Goal: Transaction & Acquisition: Book appointment/travel/reservation

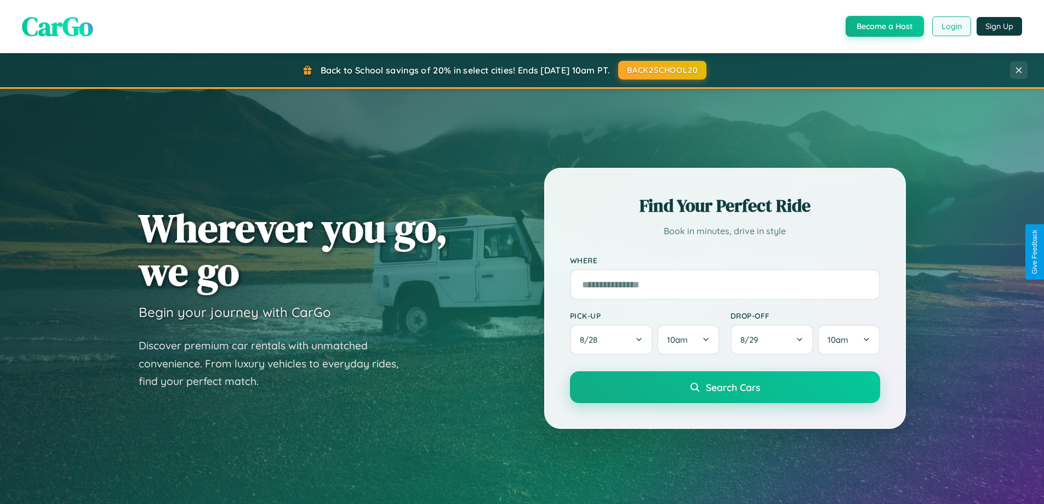
click at [951, 26] on button "Login" at bounding box center [951, 26] width 39 height 20
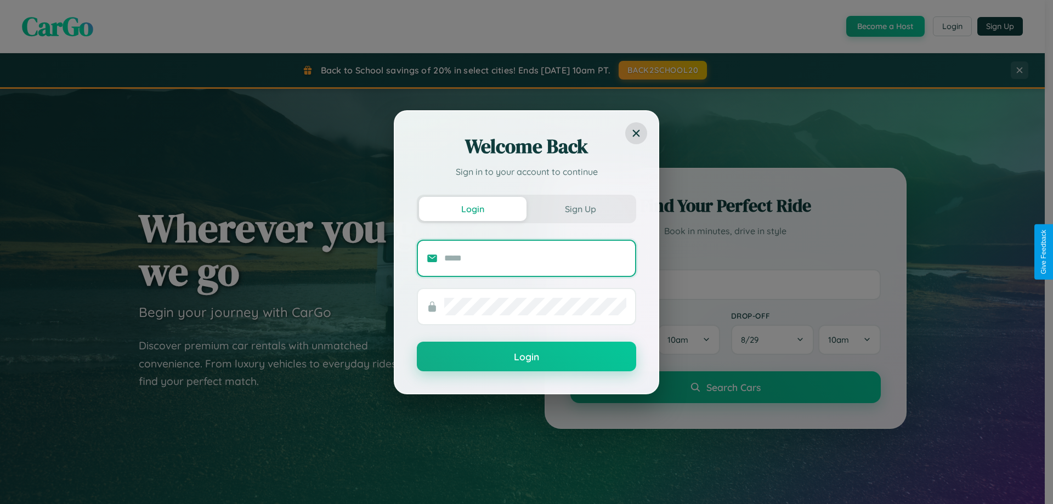
click at [535, 258] on input "text" at bounding box center [535, 258] width 182 height 18
type input "**********"
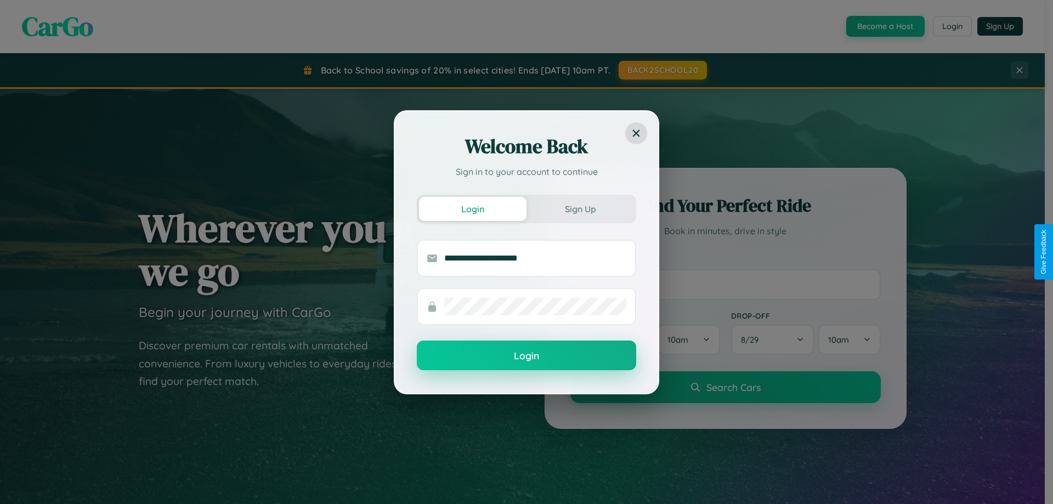
click at [526, 356] on button "Login" at bounding box center [526, 355] width 219 height 30
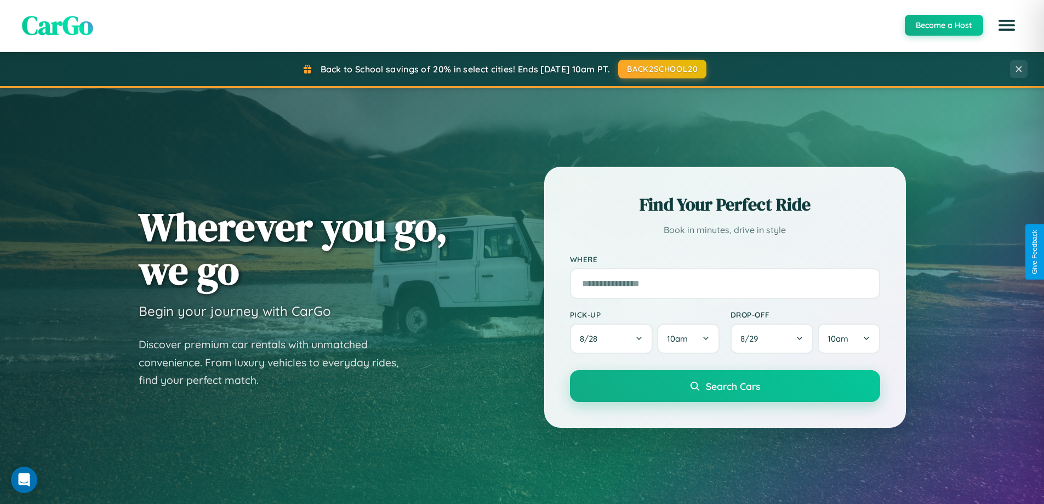
scroll to position [32, 0]
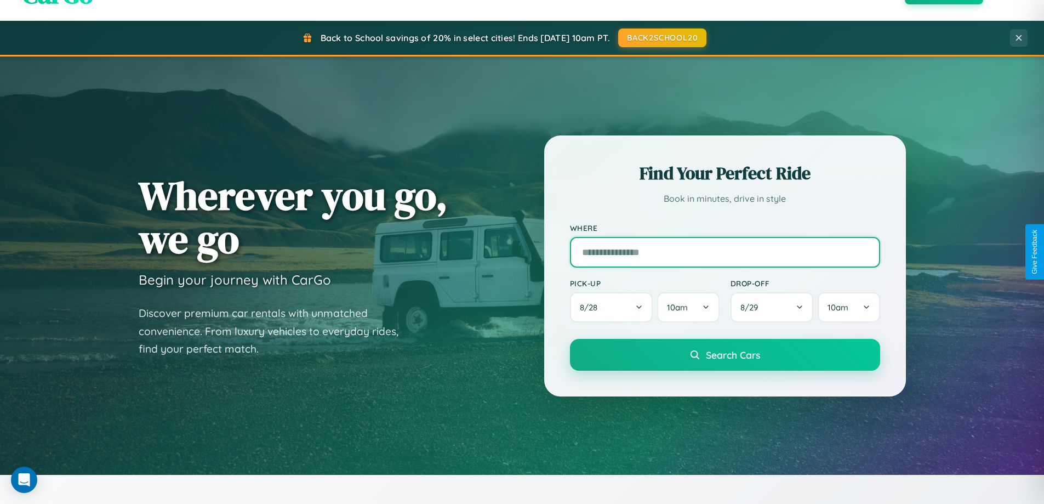
click at [725, 252] on input "text" at bounding box center [725, 252] width 310 height 31
type input "*******"
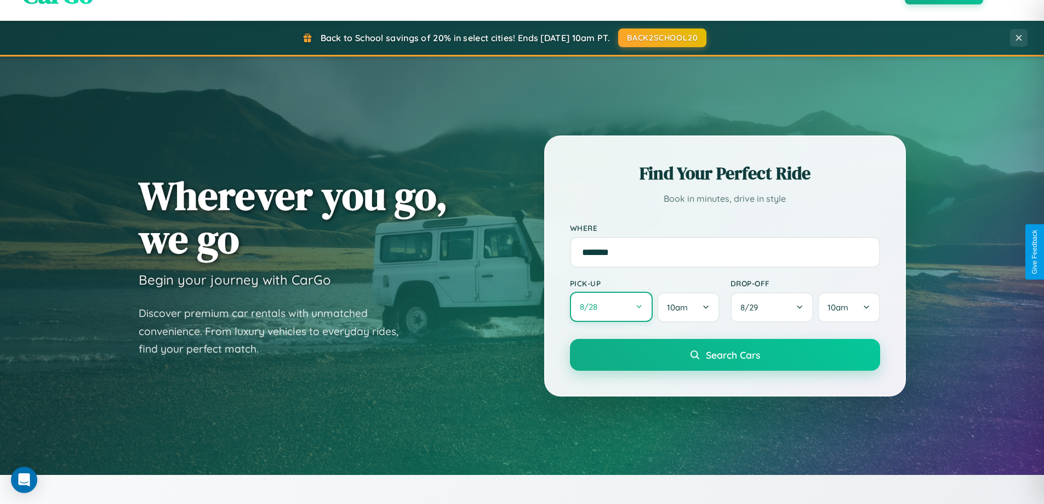
click at [611, 307] on button "8 / 28" at bounding box center [611, 307] width 83 height 30
select select "*"
select select "****"
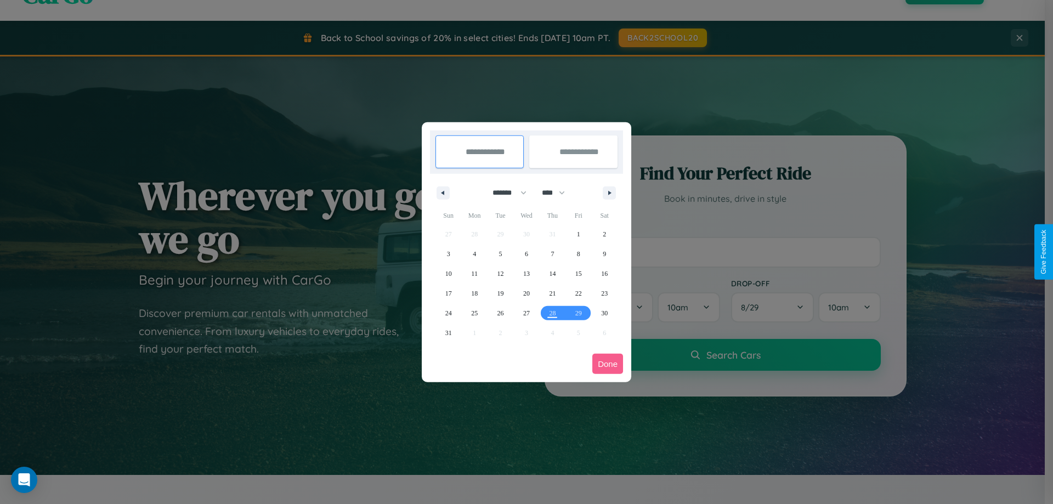
drag, startPoint x: 504, startPoint y: 192, endPoint x: 526, endPoint y: 220, distance: 35.1
click at [504, 192] on select "******* ******** ***** ***** *** **** **** ****** ********* ******* ******** **…" at bounding box center [507, 193] width 47 height 18
select select "*"
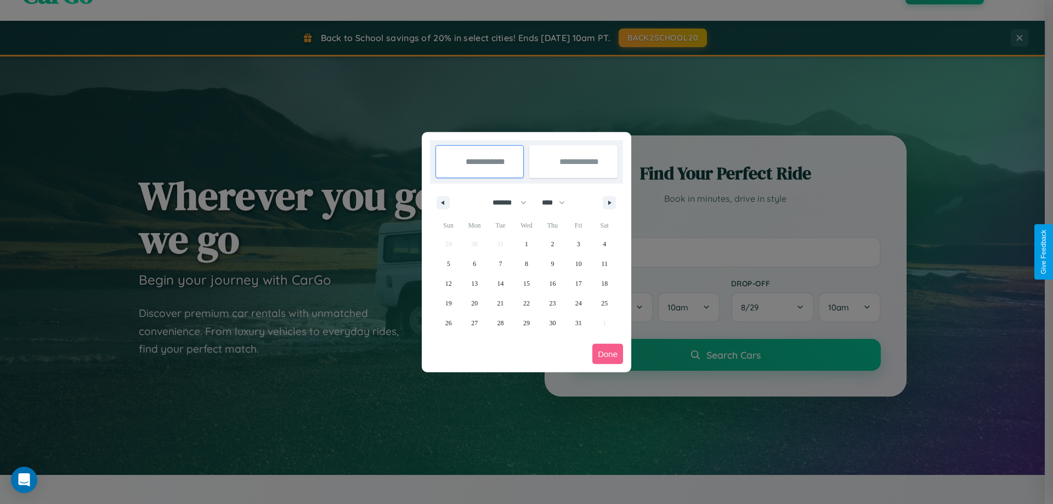
drag, startPoint x: 558, startPoint y: 202, endPoint x: 526, endPoint y: 220, distance: 36.3
click at [558, 202] on select "**** **** **** **** **** **** **** **** **** **** **** **** **** **** **** ****…" at bounding box center [552, 203] width 33 height 18
select select "****"
click at [500, 322] on span "27" at bounding box center [500, 323] width 7 height 20
type input "**********"
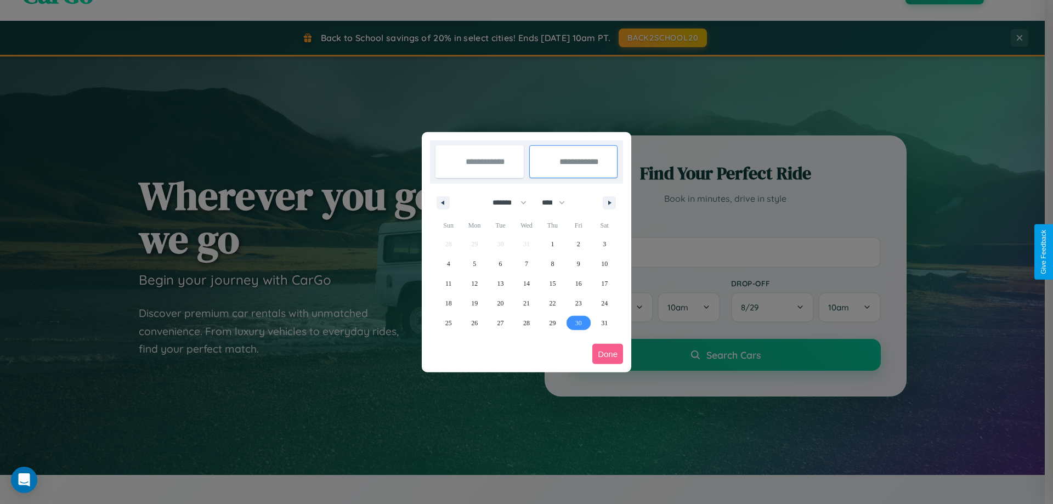
click at [578, 322] on span "30" at bounding box center [578, 323] width 7 height 20
type input "**********"
click at [607, 354] on button "Done" at bounding box center [607, 354] width 31 height 20
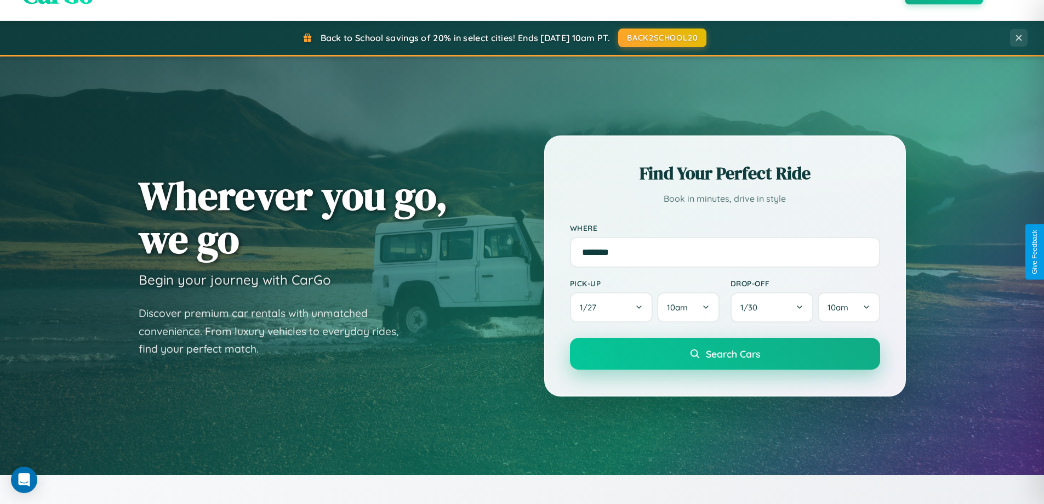
click at [725, 354] on span "Search Cars" at bounding box center [733, 354] width 54 height 12
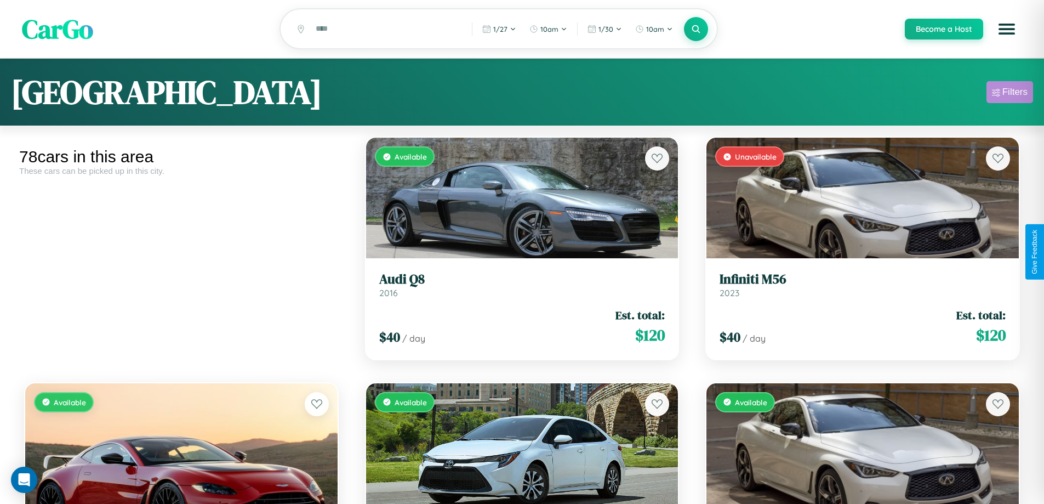
click at [1010, 94] on div "Filters" at bounding box center [1015, 92] width 25 height 11
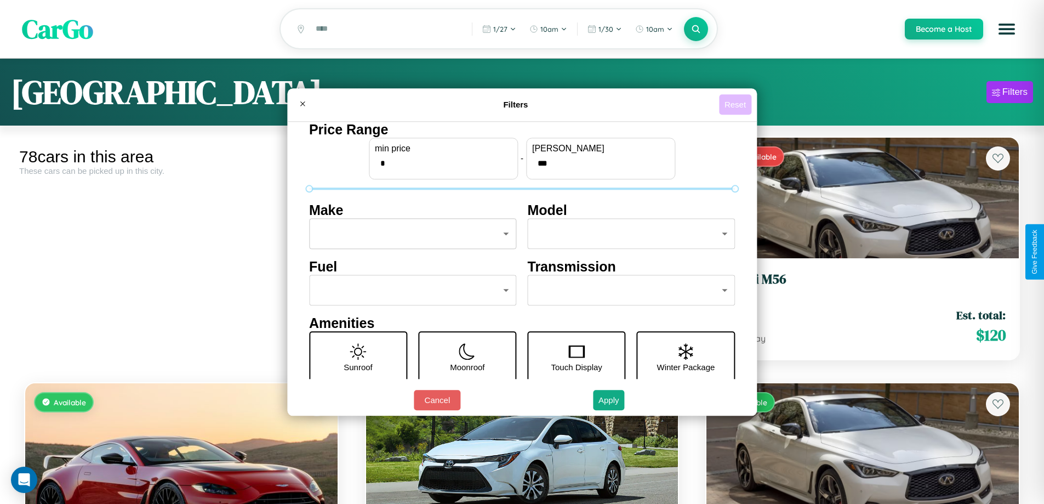
click at [737, 104] on button "Reset" at bounding box center [735, 104] width 32 height 20
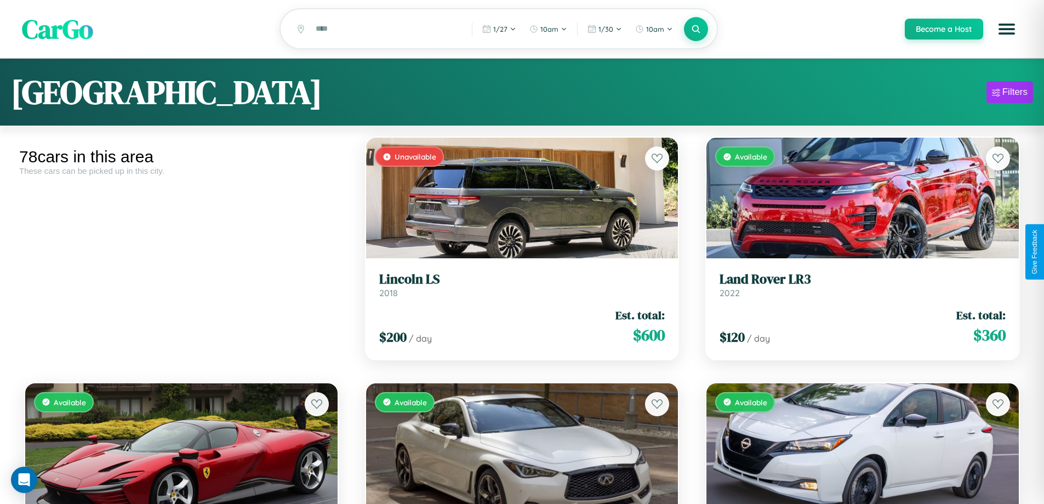
scroll to position [400, 0]
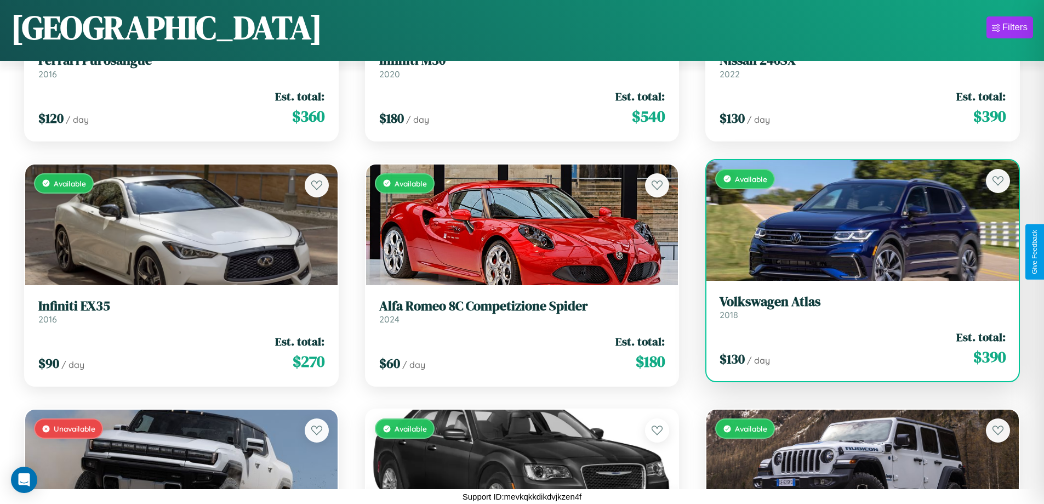
click at [856, 311] on link "Volkswagen Atlas 2018" at bounding box center [863, 307] width 286 height 27
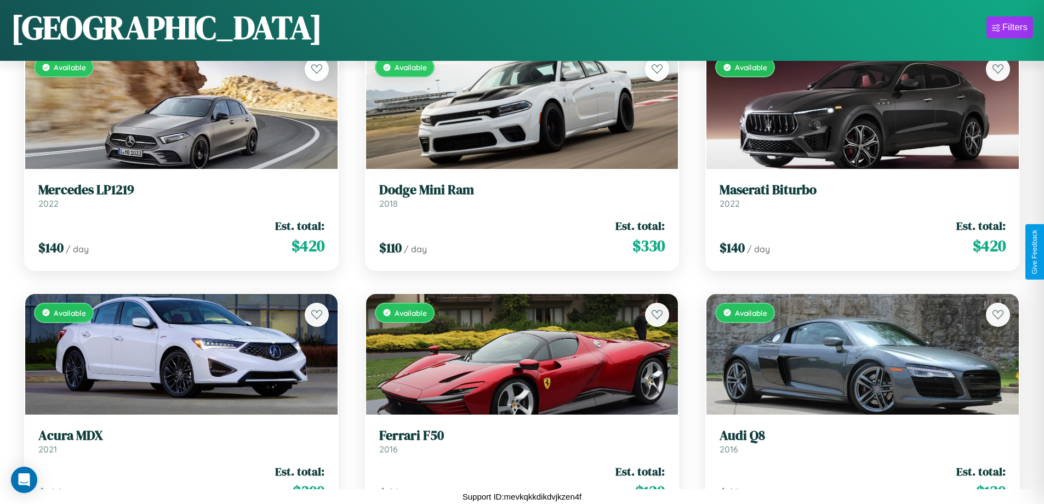
scroll to position [2609, 0]
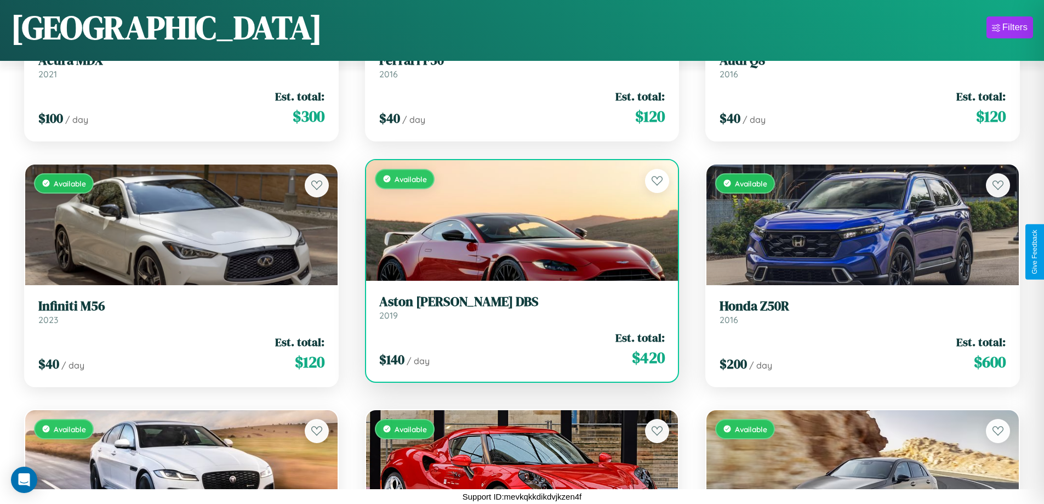
click at [517, 307] on h3 "Aston Martin DBS" at bounding box center [522, 302] width 286 height 16
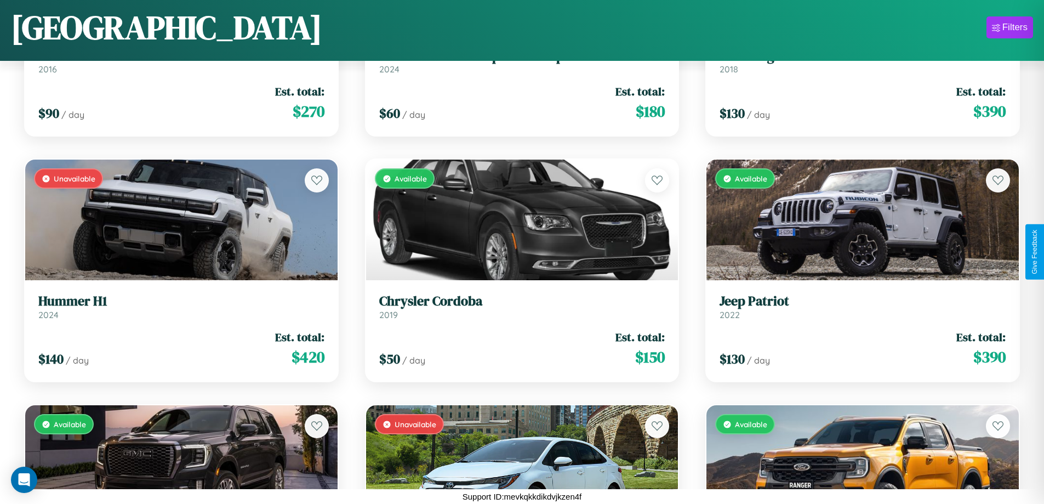
scroll to position [4572, 0]
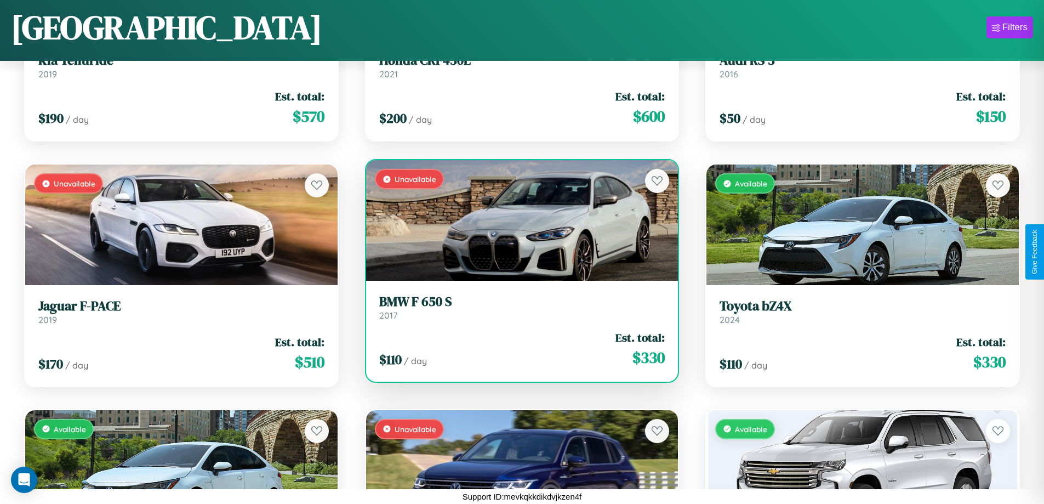
click at [517, 353] on div "$ 110 / day Est. total: $ 330" at bounding box center [522, 348] width 286 height 39
click at [517, 349] on div "$ 110 / day Est. total: $ 330" at bounding box center [522, 348] width 286 height 39
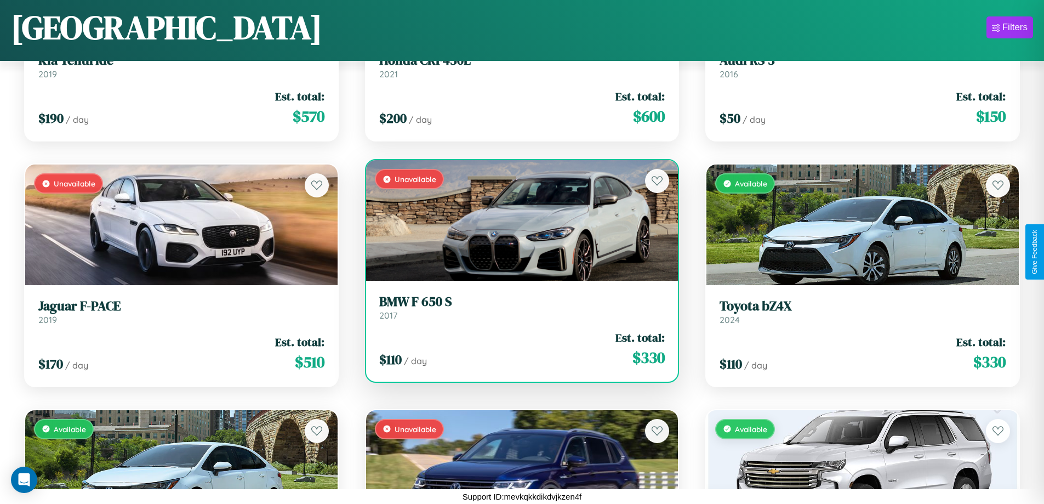
click at [517, 349] on div "$ 110 / day Est. total: $ 330" at bounding box center [522, 348] width 286 height 39
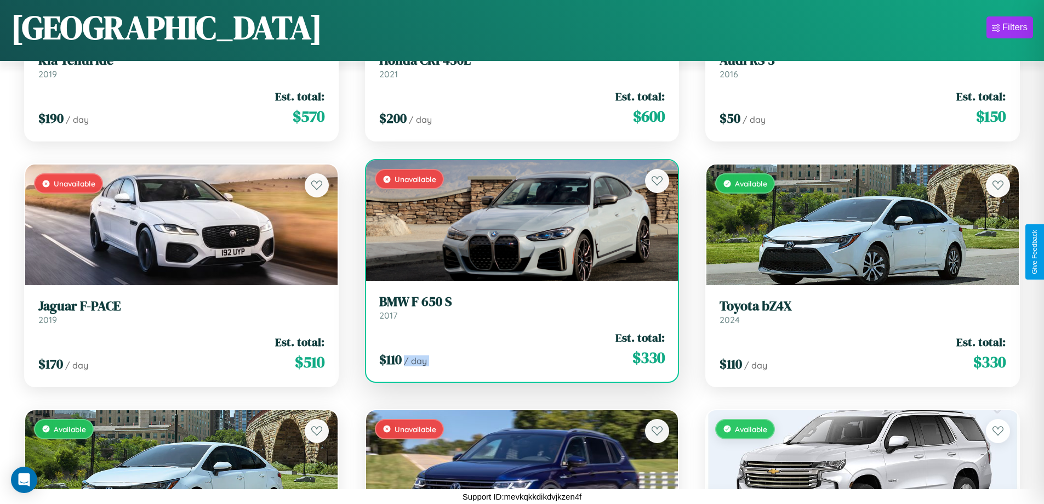
click at [517, 349] on div "$ 110 / day Est. total: $ 330" at bounding box center [522, 348] width 286 height 39
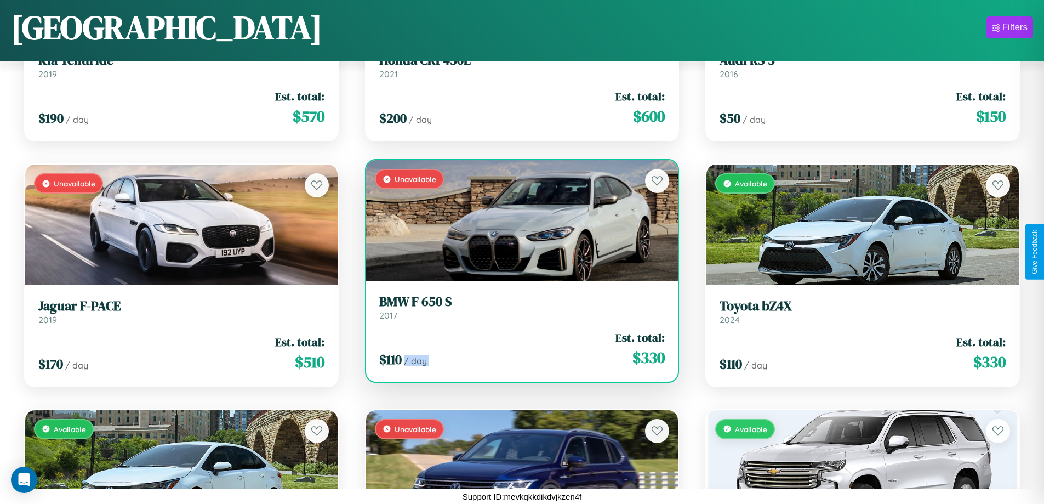
click at [517, 349] on div "$ 110 / day Est. total: $ 330" at bounding box center [522, 348] width 286 height 39
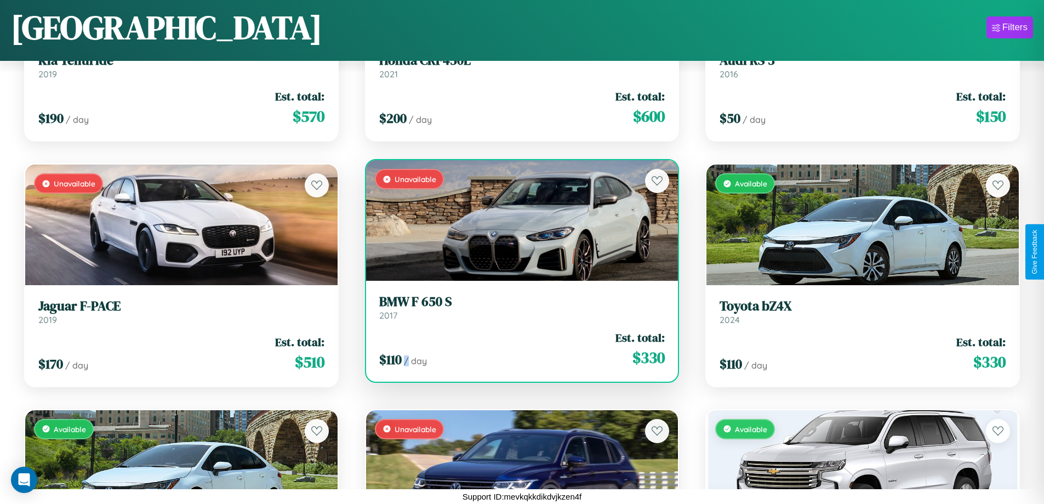
click at [517, 349] on div "$ 110 / day Est. total: $ 330" at bounding box center [522, 348] width 286 height 39
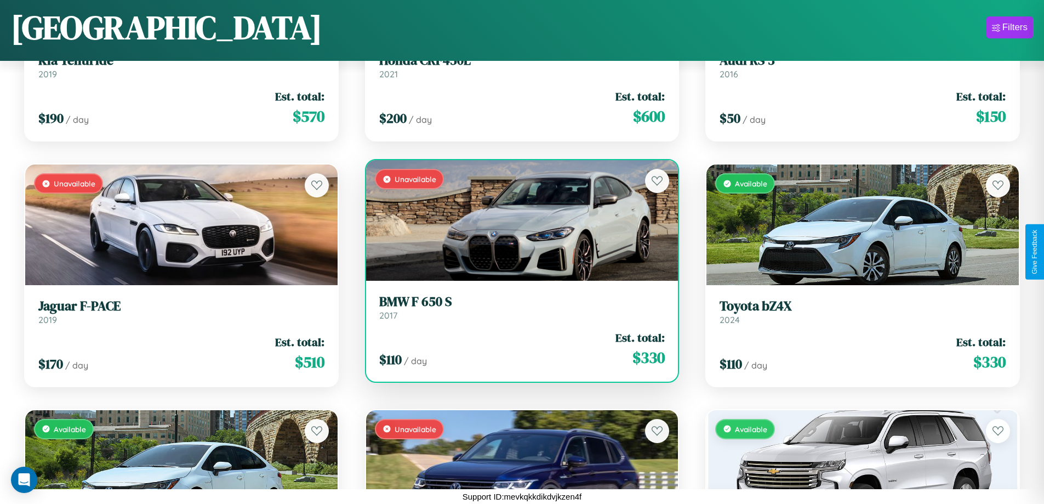
click at [517, 307] on h3 "BMW F 650 S" at bounding box center [522, 302] width 286 height 16
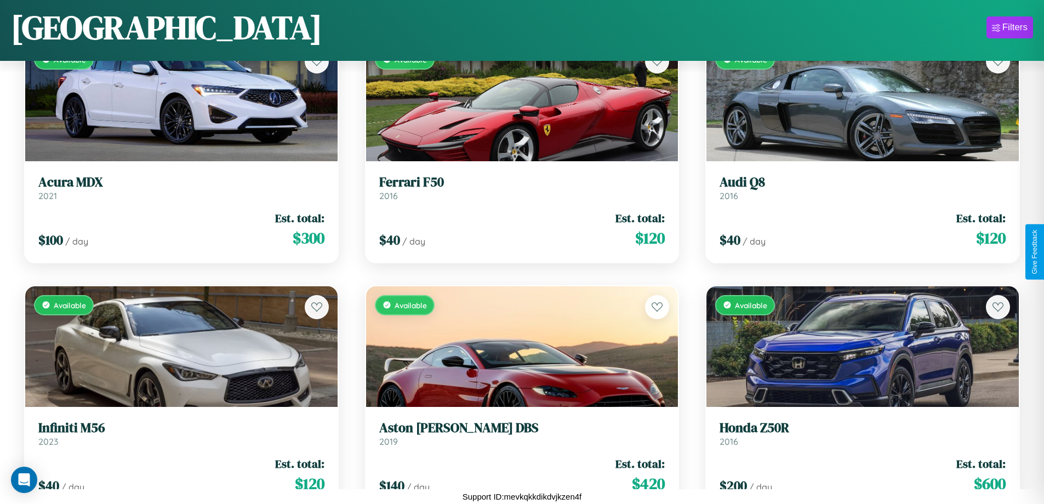
scroll to position [2363, 0]
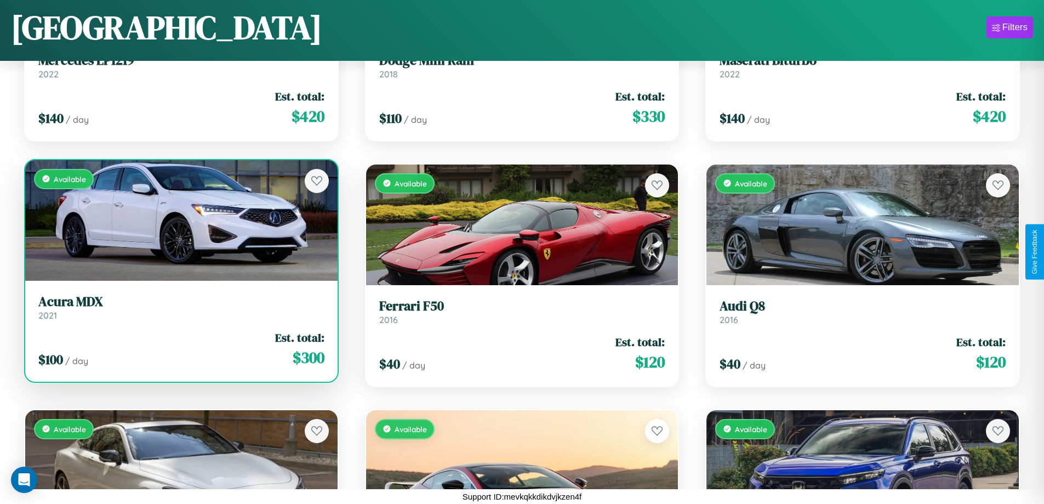
click at [180, 223] on div "Available" at bounding box center [181, 220] width 312 height 121
click at [180, 220] on div "Available" at bounding box center [181, 220] width 312 height 121
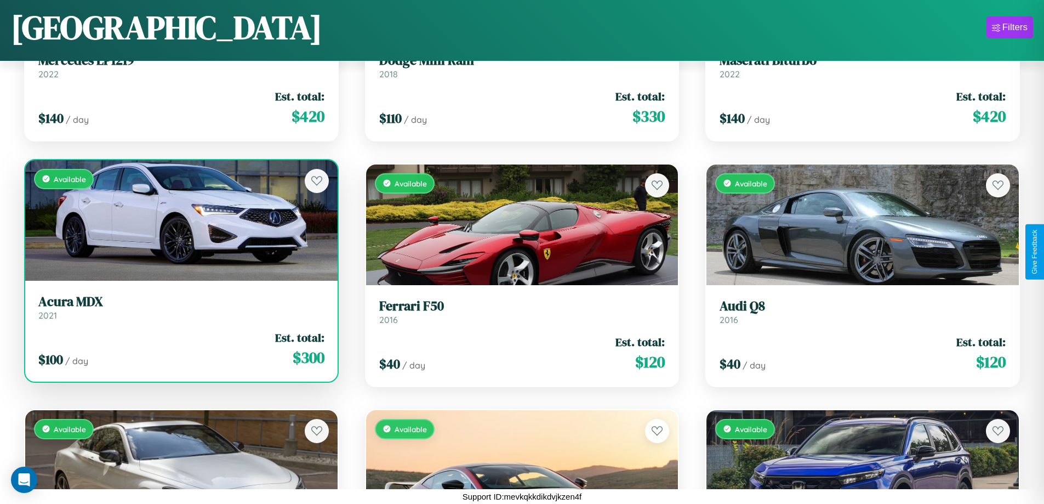
click at [180, 220] on div "Available" at bounding box center [181, 220] width 312 height 121
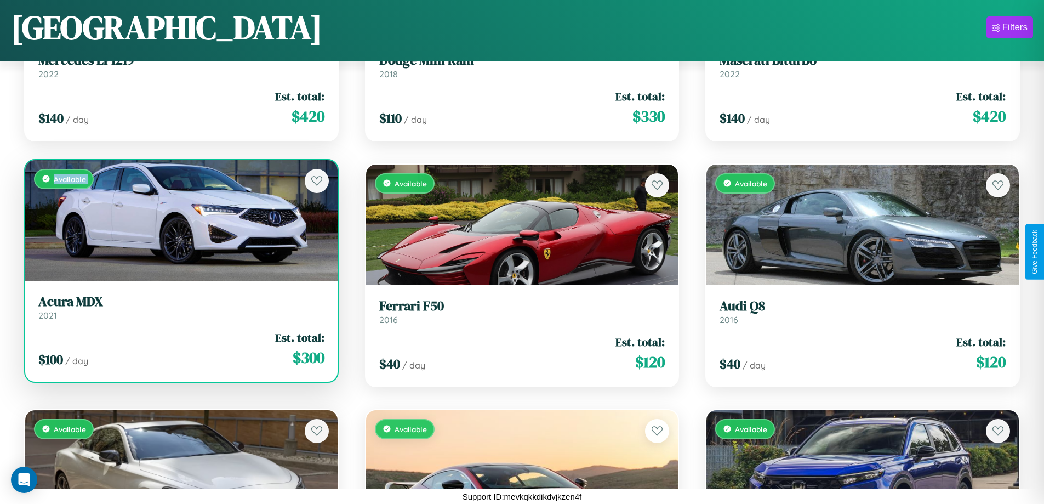
click at [180, 220] on div "Available" at bounding box center [181, 220] width 312 height 121
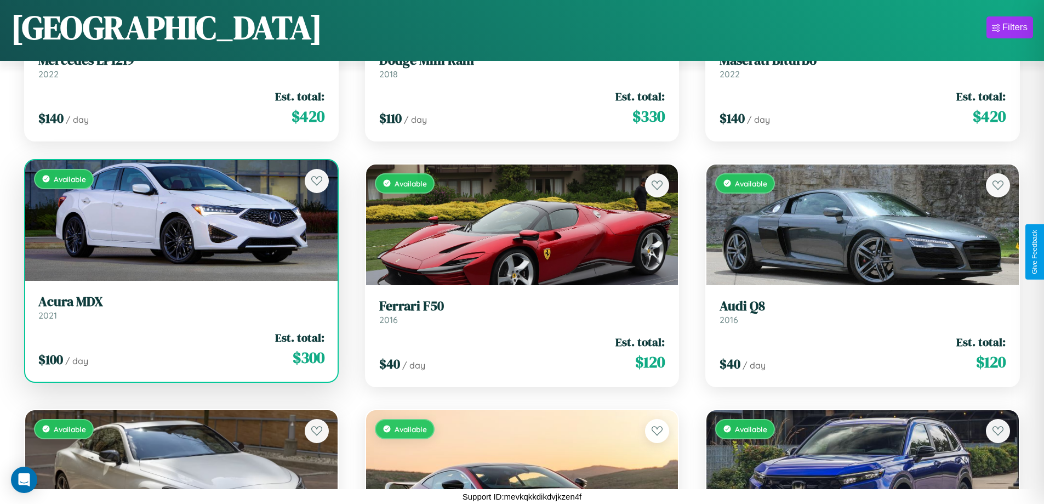
click at [180, 220] on div "Available" at bounding box center [181, 220] width 312 height 121
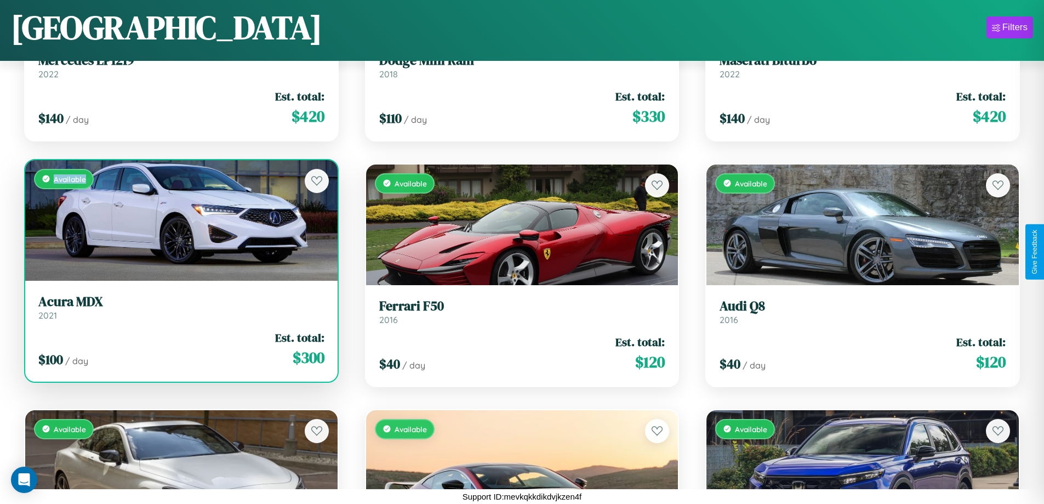
click at [180, 220] on div "Available" at bounding box center [181, 220] width 312 height 121
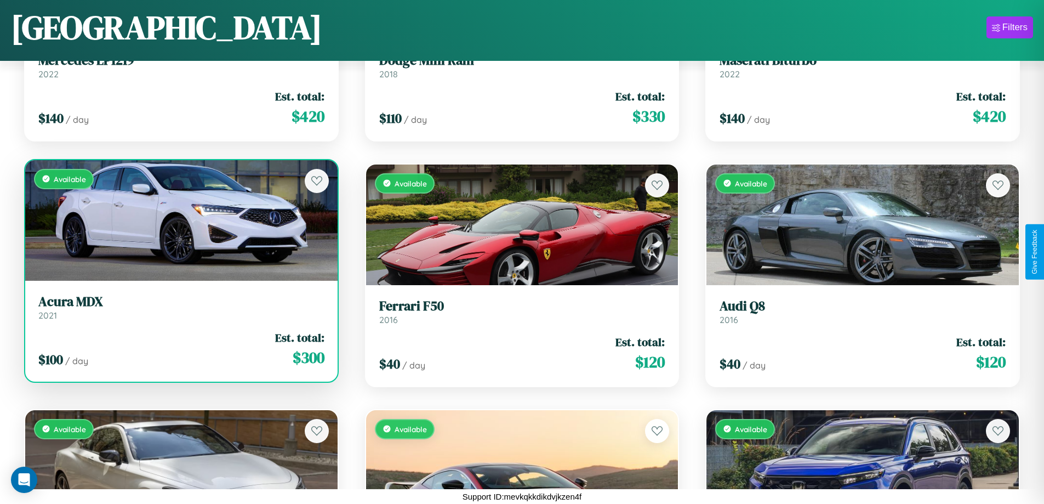
click at [180, 307] on h3 "Acura MDX" at bounding box center [181, 302] width 286 height 16
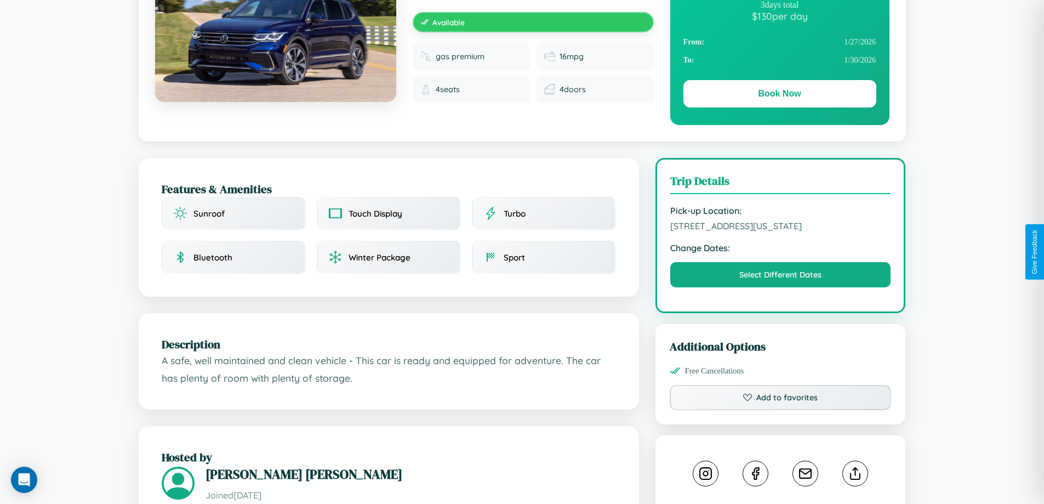
scroll to position [371, 0]
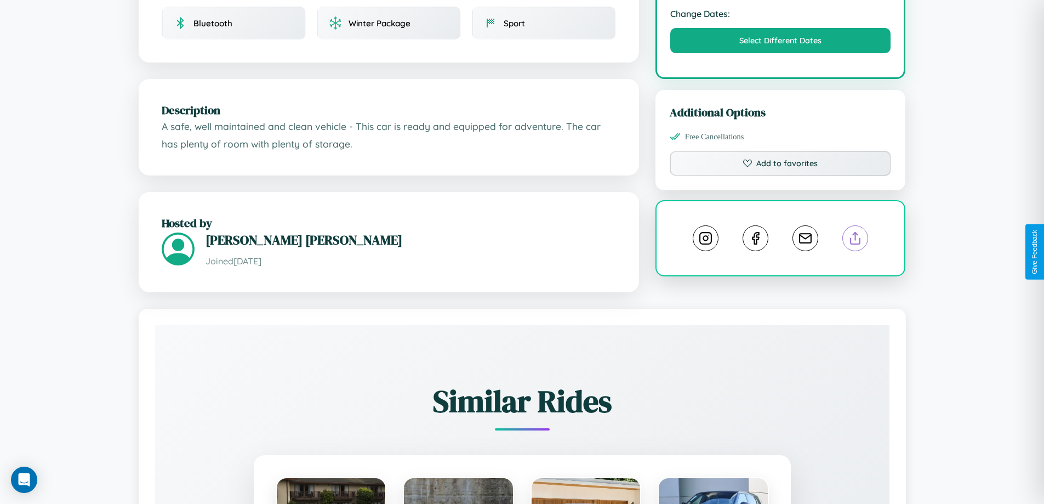
click at [856, 240] on line at bounding box center [856, 236] width 0 height 8
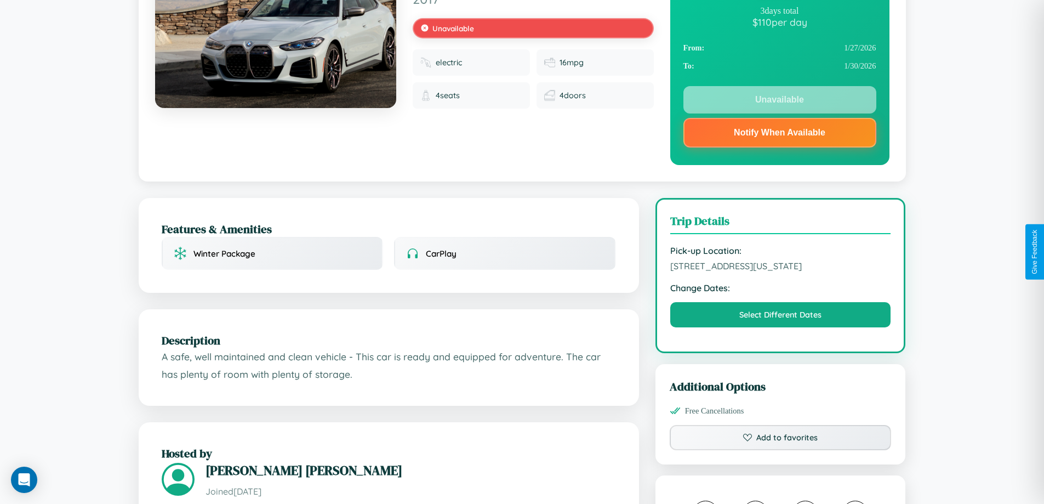
scroll to position [246, 0]
